Goal: Use online tool/utility: Utilize a website feature to perform a specific function

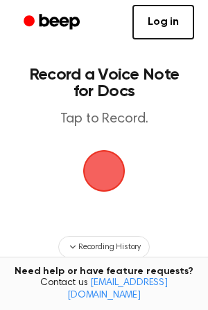
click at [102, 163] on span "button" at bounding box center [103, 171] width 39 height 39
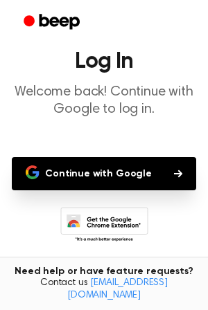
scroll to position [77, 0]
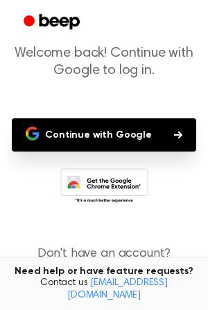
click at [116, 134] on button "Continue with Google" at bounding box center [104, 134] width 184 height 33
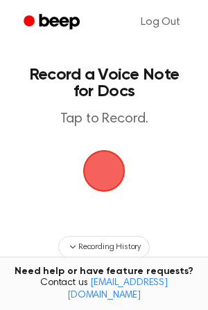
click at [109, 181] on span "button" at bounding box center [104, 171] width 42 height 42
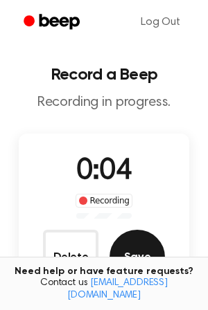
click at [142, 253] on button "Save" at bounding box center [136, 257] width 55 height 55
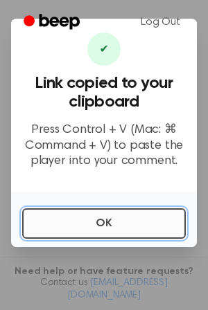
click at [85, 220] on button "OK" at bounding box center [103, 223] width 163 height 30
